Goal: Task Accomplishment & Management: Manage account settings

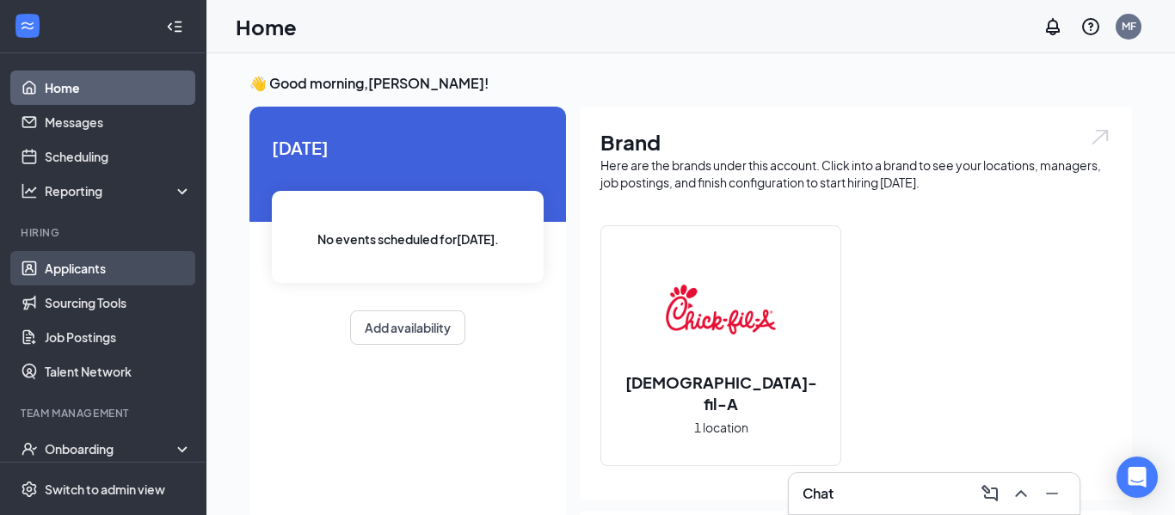
click at [78, 268] on link "Applicants" at bounding box center [118, 268] width 147 height 34
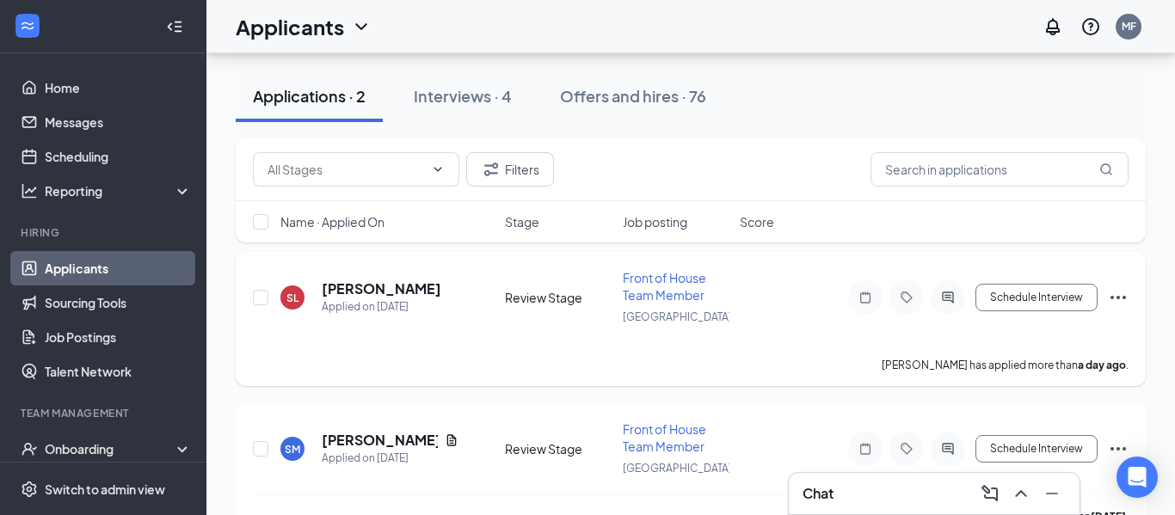
scroll to position [75, 0]
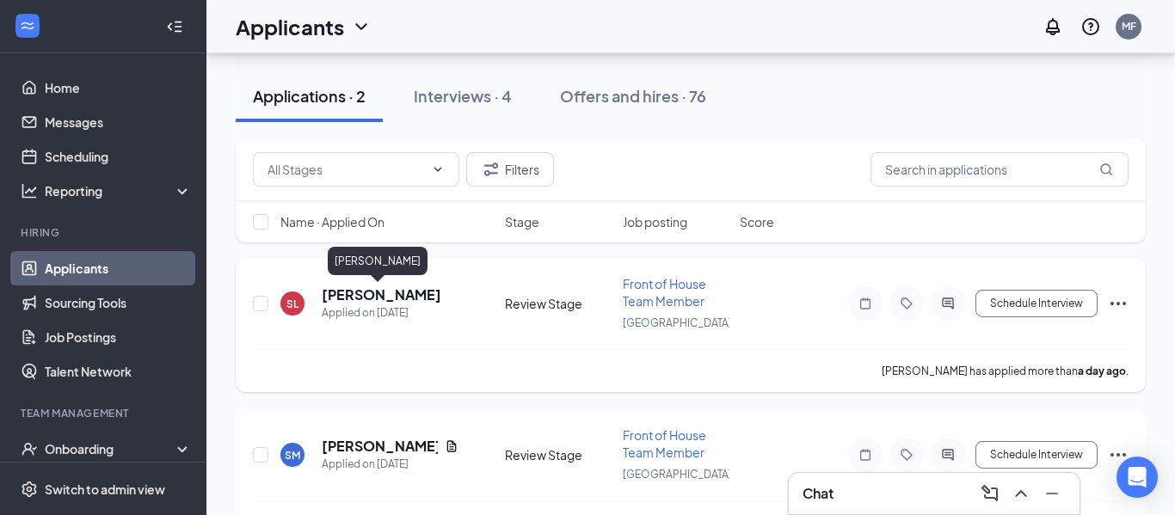
click at [361, 294] on h5 "[PERSON_NAME]" at bounding box center [382, 295] width 120 height 19
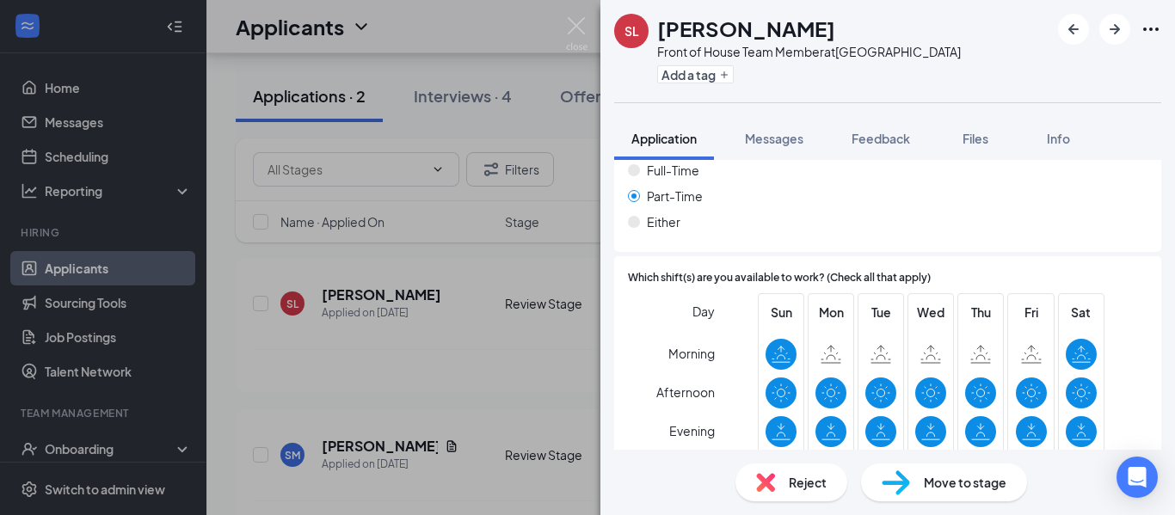
scroll to position [1143, 0]
click at [793, 483] on span "Reject" at bounding box center [808, 482] width 38 height 19
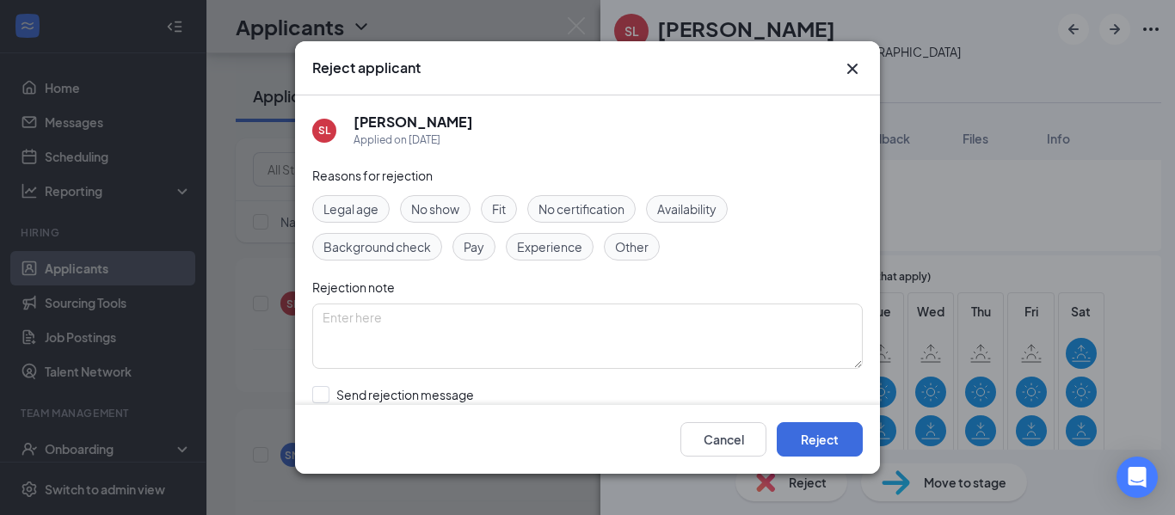
click at [709, 217] on span "Availability" at bounding box center [686, 209] width 59 height 19
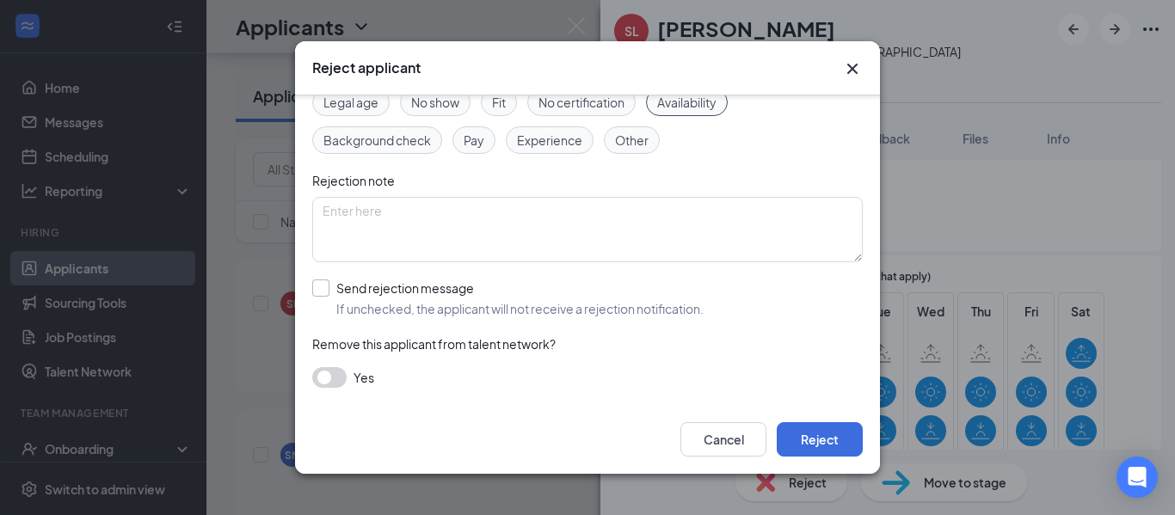
click at [323, 286] on input "Send rejection message If unchecked, the applicant will not receive a rejection…" at bounding box center [507, 299] width 391 height 38
checkbox input "true"
click at [363, 374] on input "search" at bounding box center [582, 375] width 518 height 29
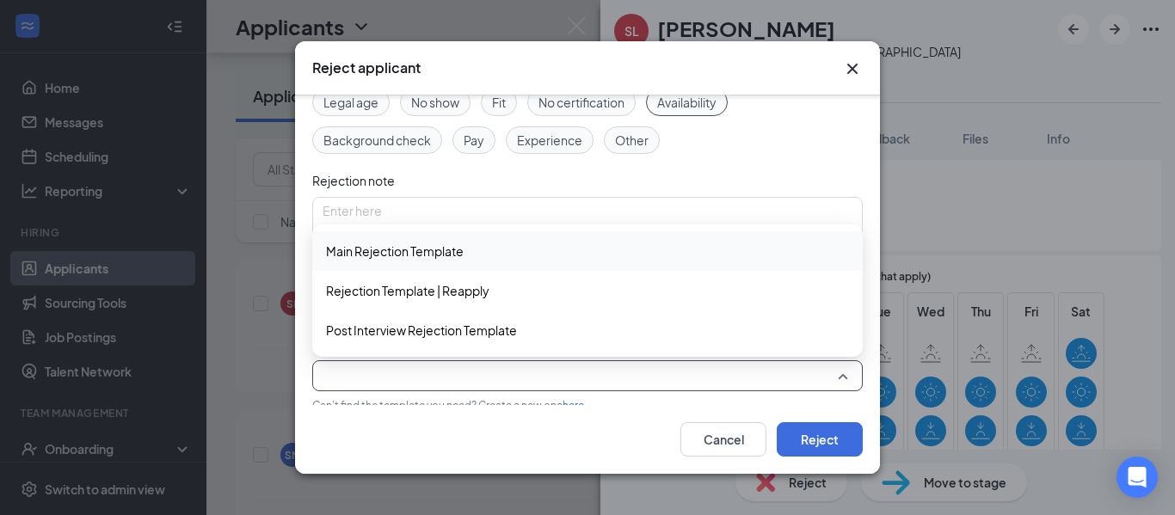
click at [425, 243] on span "Main Rejection Template" at bounding box center [395, 251] width 138 height 19
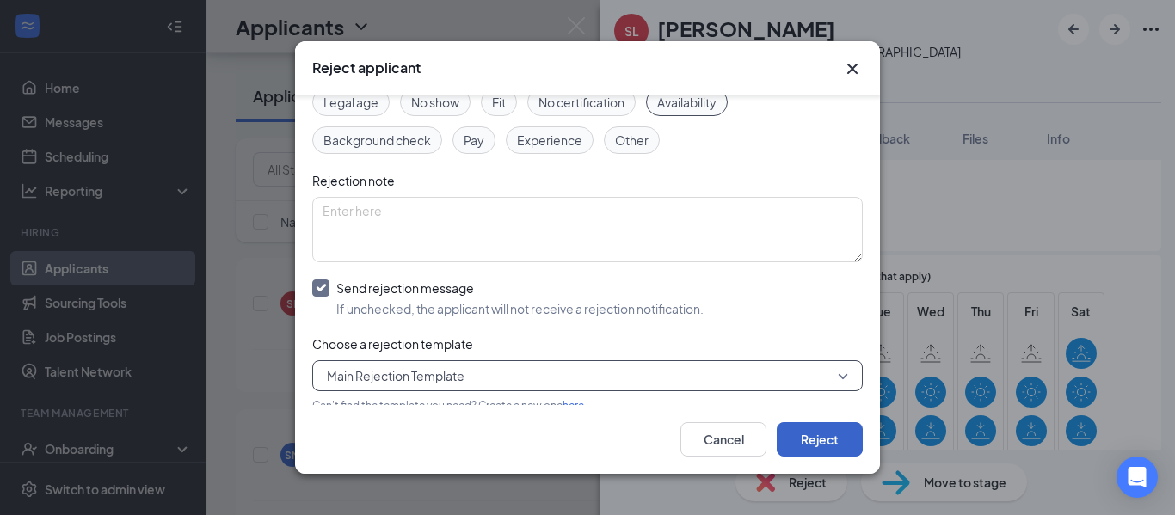
click at [815, 440] on button "Reject" at bounding box center [820, 439] width 86 height 34
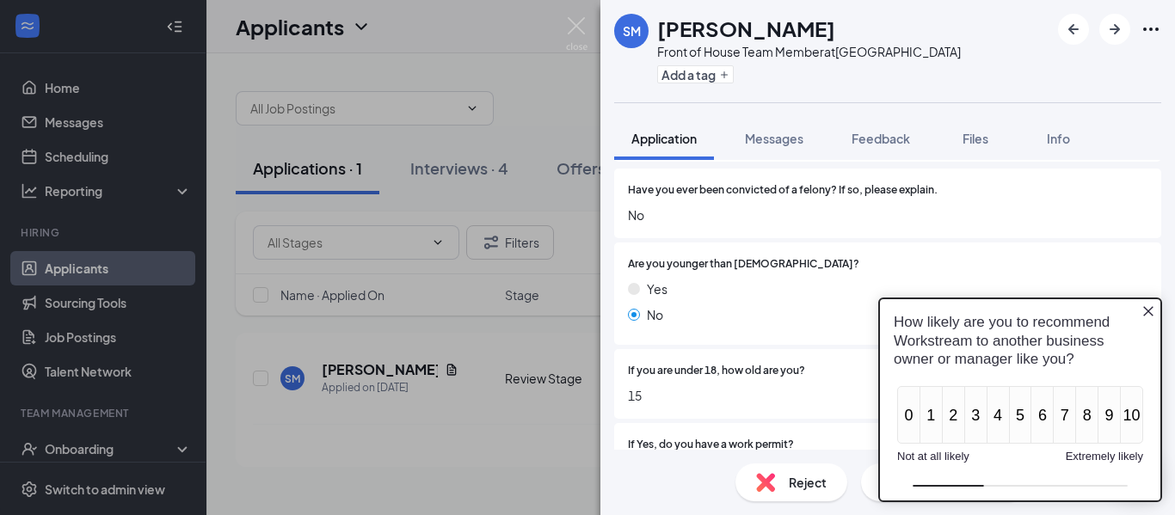
click at [1153, 315] on icon "Close button" at bounding box center [1149, 312] width 14 height 14
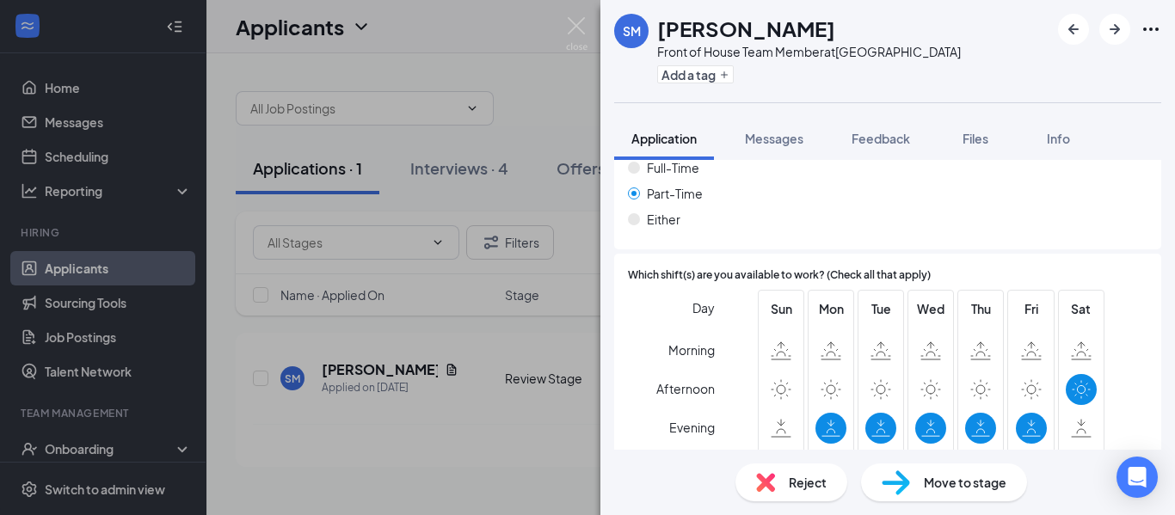
scroll to position [1259, 0]
click at [810, 477] on span "Reject" at bounding box center [808, 482] width 38 height 19
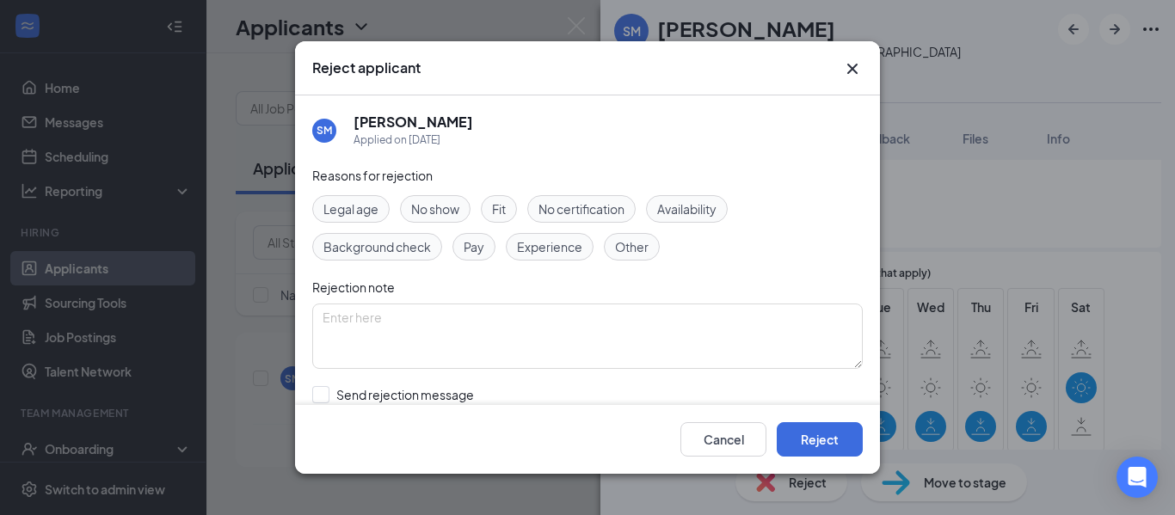
click at [686, 215] on span "Availability" at bounding box center [686, 209] width 59 height 19
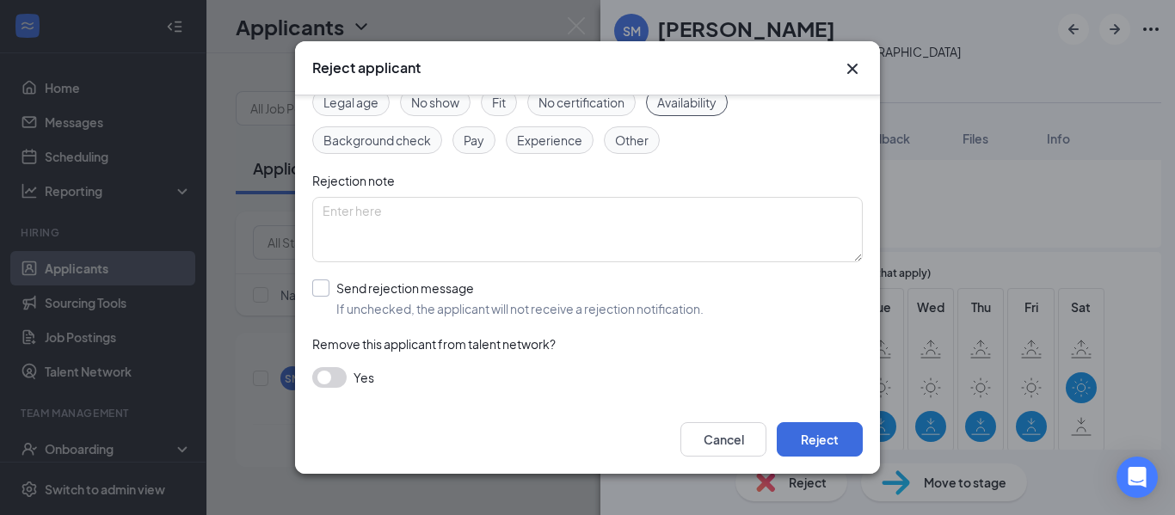
click at [326, 292] on input "Send rejection message If unchecked, the applicant will not receive a rejection…" at bounding box center [507, 299] width 391 height 38
checkbox input "true"
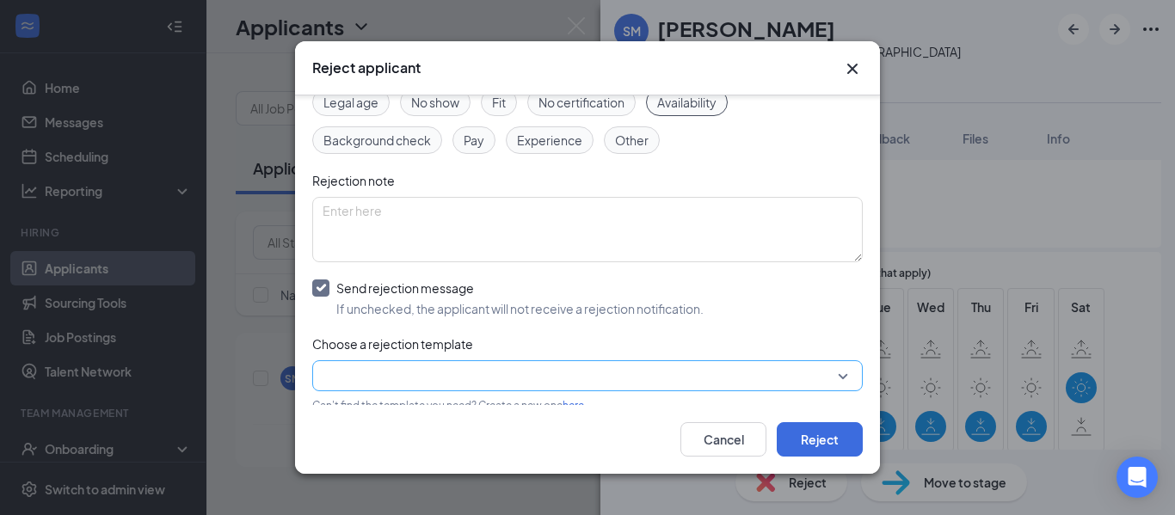
click at [354, 372] on input "search" at bounding box center [582, 375] width 518 height 29
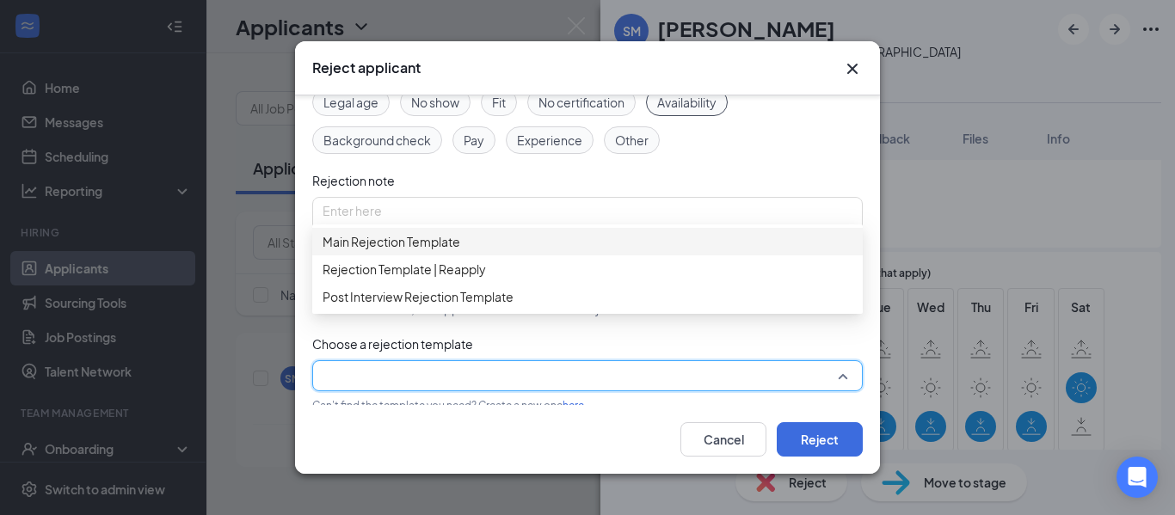
click at [407, 251] on span "Main Rejection Template" at bounding box center [392, 241] width 138 height 19
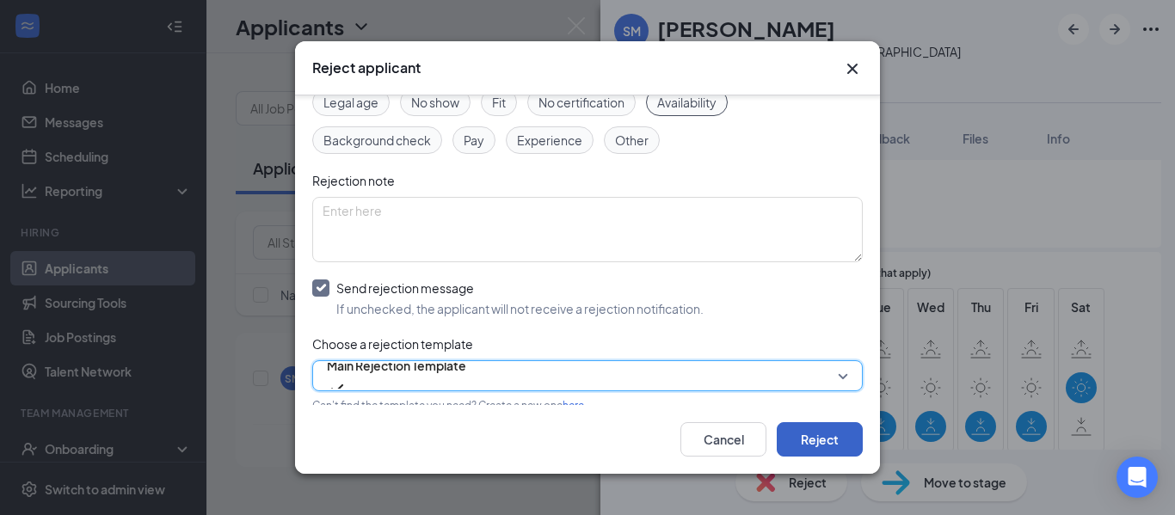
click at [803, 429] on button "Reject" at bounding box center [820, 439] width 86 height 34
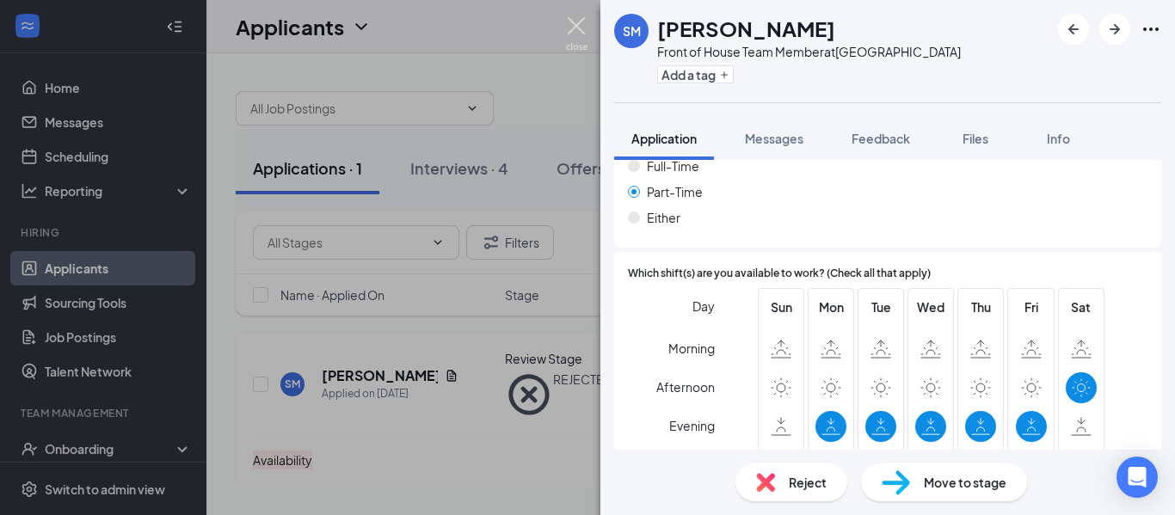
click at [578, 34] on img at bounding box center [577, 34] width 22 height 34
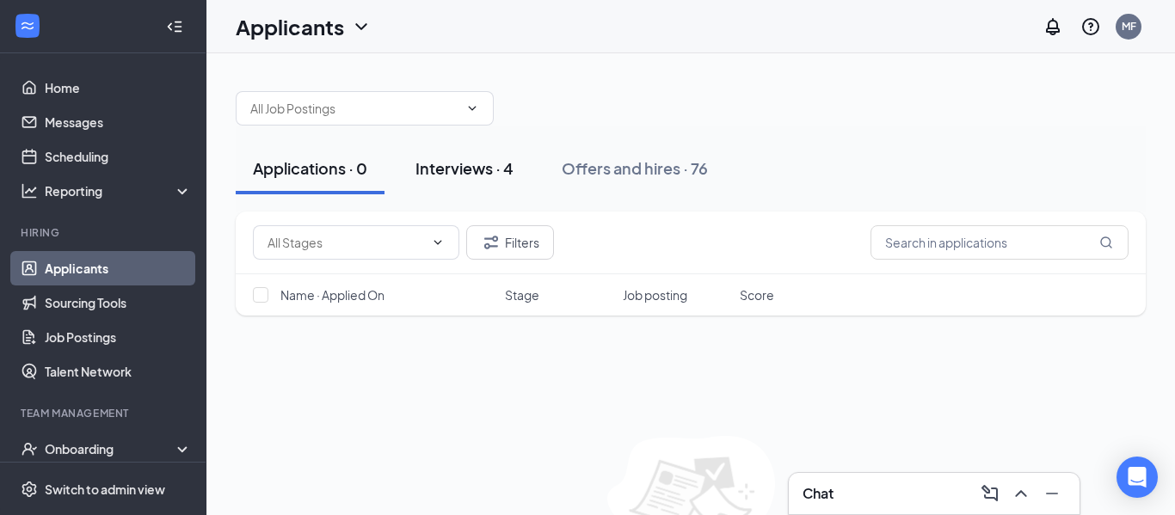
click at [460, 165] on div "Interviews · 4" at bounding box center [464, 168] width 98 height 22
